Goal: Transaction & Acquisition: Book appointment/travel/reservation

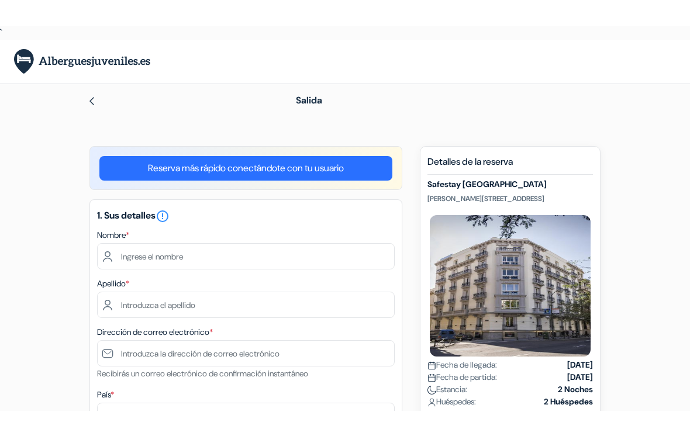
scroll to position [138, 0]
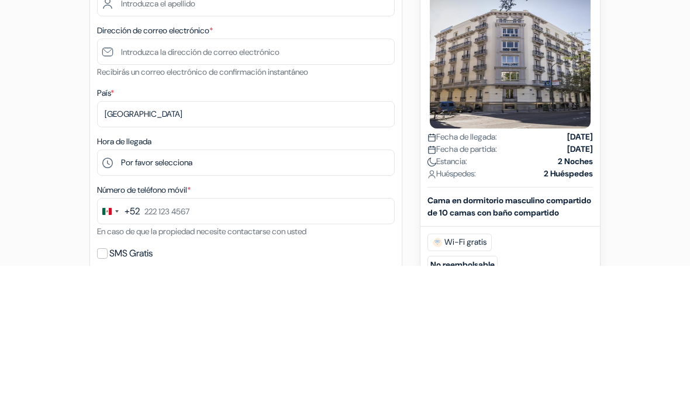
type input "[PERSON_NAME]"
click at [331, 142] on input "text" at bounding box center [246, 141] width 298 height 26
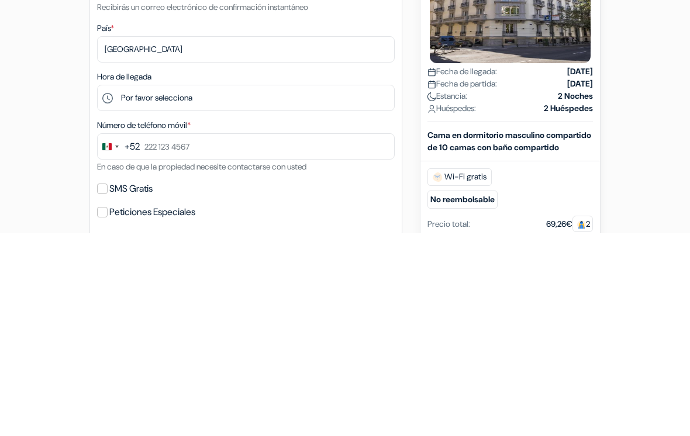
type input "[PERSON_NAME]"
click at [276, 177] on input "text" at bounding box center [246, 190] width 298 height 26
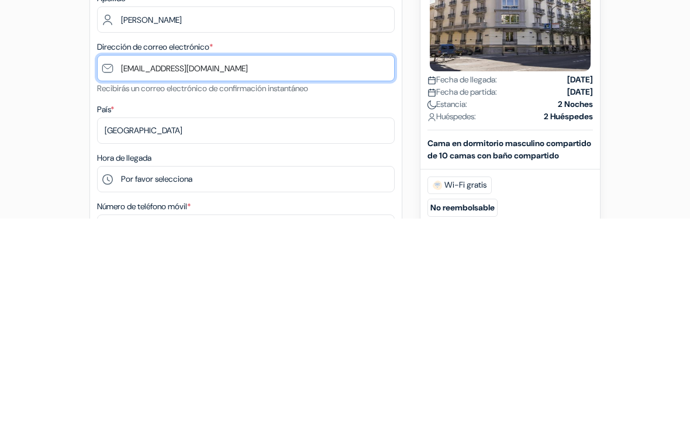
scroll to position [43, 0]
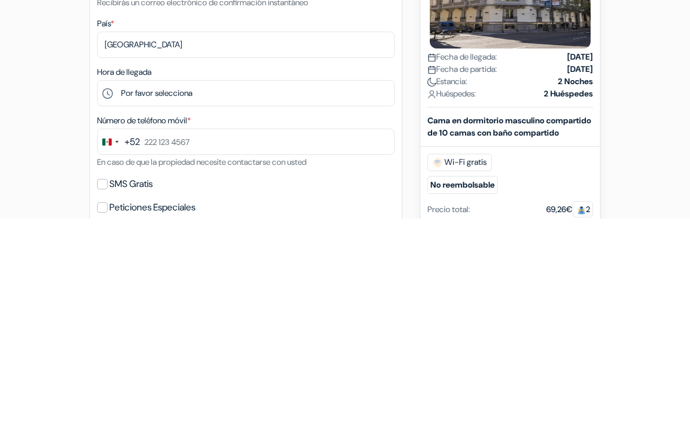
type input "[EMAIL_ADDRESS][DOMAIN_NAME]"
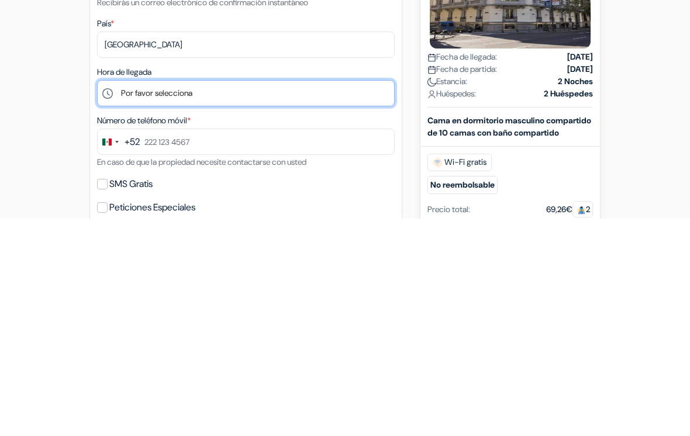
click at [261, 298] on select "Por favor selecciona 1:00 2:00 3:00 4:00 5:00 6:00 7:00 8:00 9:00 10:00 11:00 1…" at bounding box center [246, 311] width 298 height 26
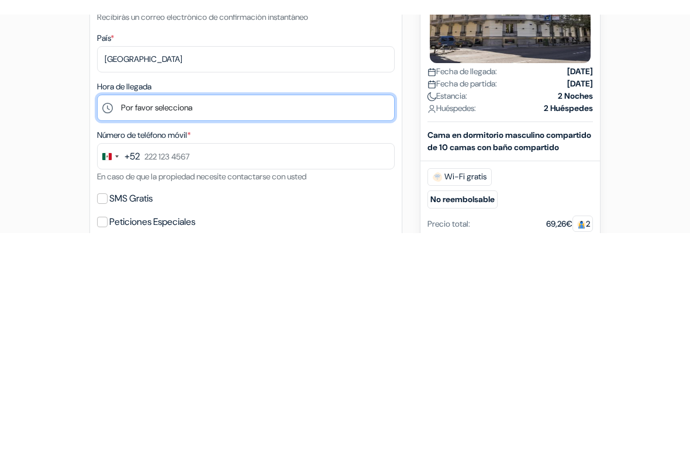
scroll to position [346, 0]
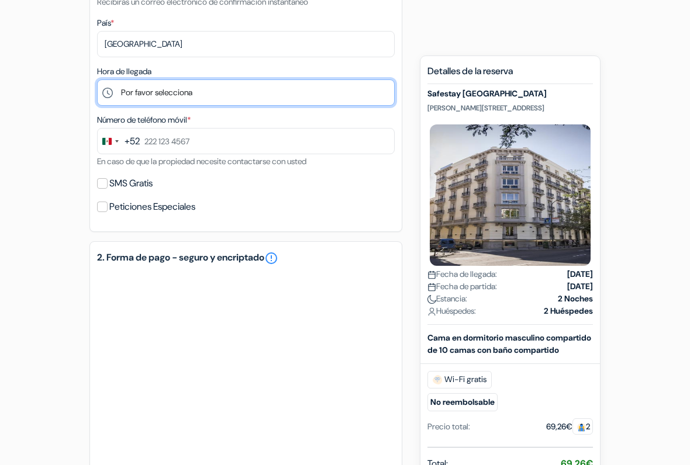
select select "23"
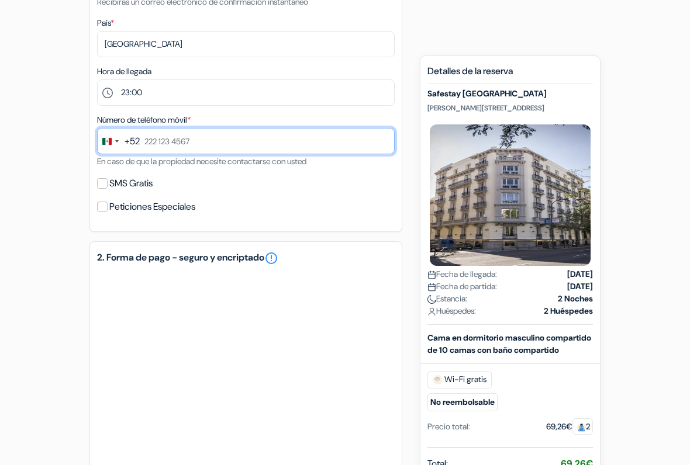
click at [324, 137] on input "text" at bounding box center [246, 141] width 298 height 26
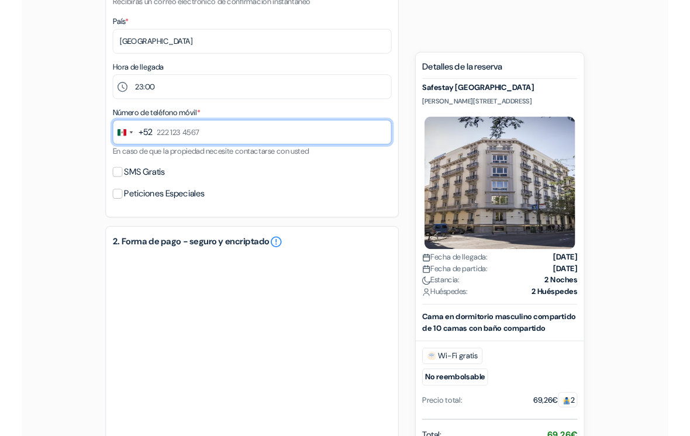
scroll to position [345, 0]
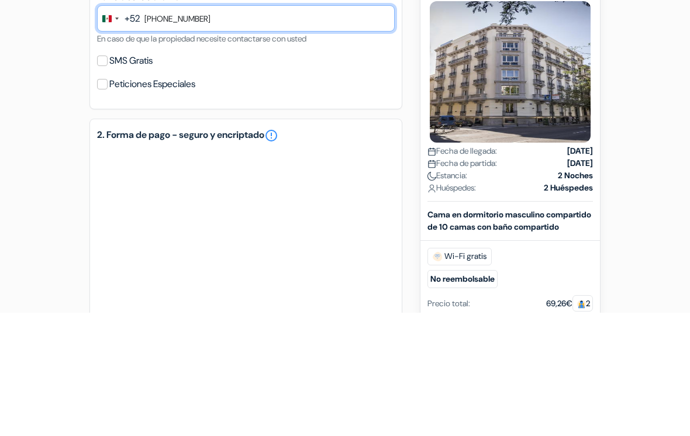
type input "[PHONE_NUMBER]"
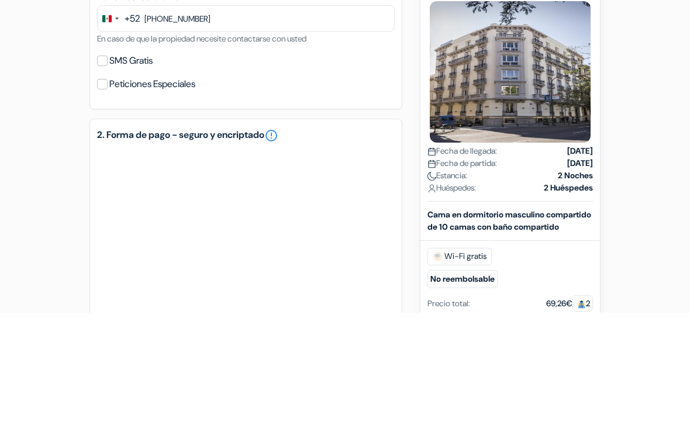
click at [112, 176] on label "SMS Gratis" at bounding box center [130, 184] width 43 height 16
click at [108, 179] on input "SMS Gratis" at bounding box center [102, 184] width 11 height 11
checkbox input "true"
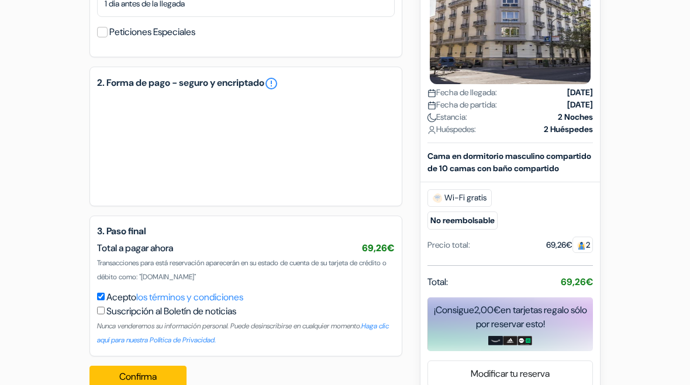
scroll to position [578, 0]
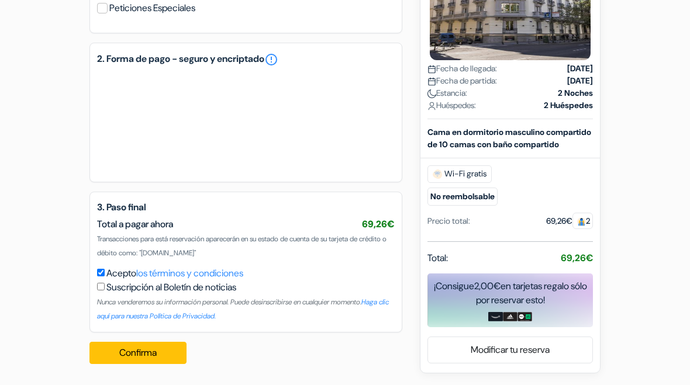
click at [172, 352] on button "Confirma Loading..." at bounding box center [137, 353] width 97 height 22
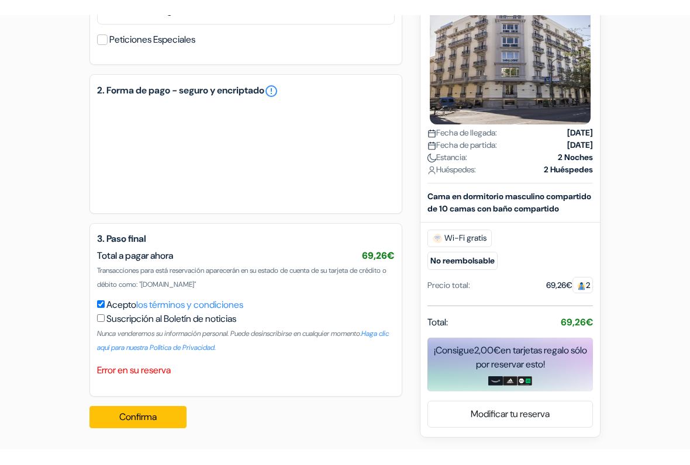
scroll to position [531, 0]
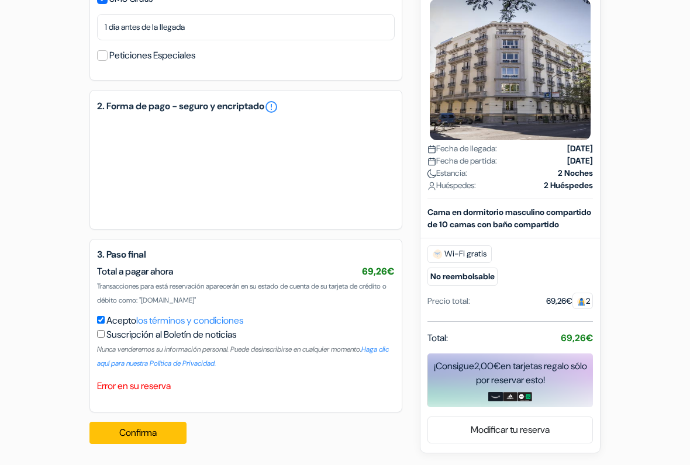
click at [148, 385] on button "Confirma Loading..." at bounding box center [137, 433] width 97 height 22
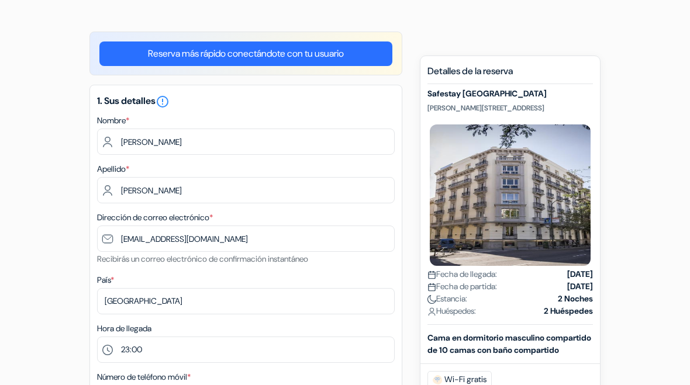
scroll to position [0, 0]
